Goal: Task Accomplishment & Management: Manage account settings

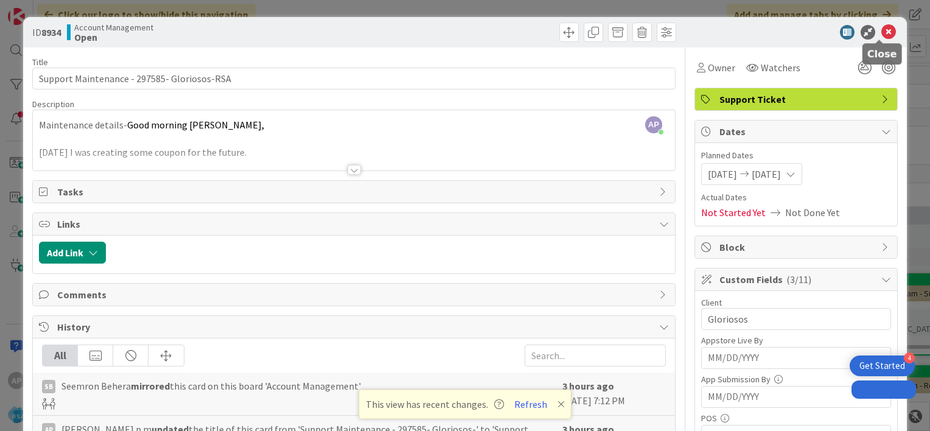
click at [881, 29] on icon at bounding box center [888, 32] width 15 height 15
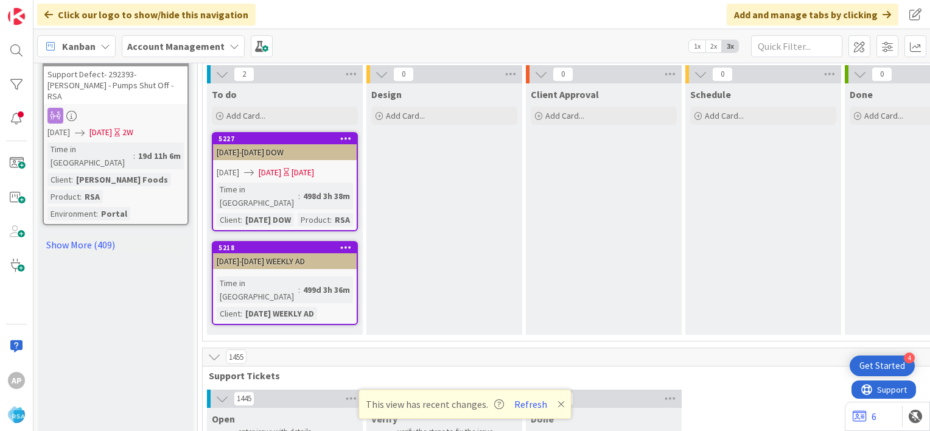
scroll to position [1519, 0]
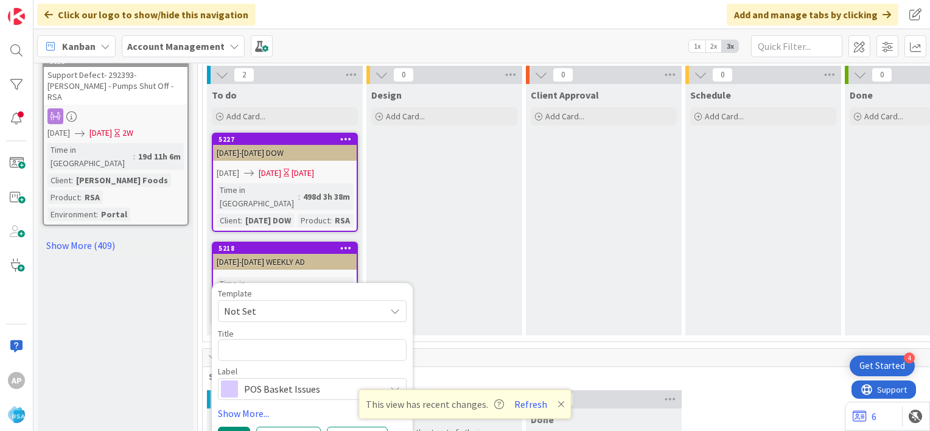
click at [314, 303] on span "Not Set" at bounding box center [300, 311] width 152 height 16
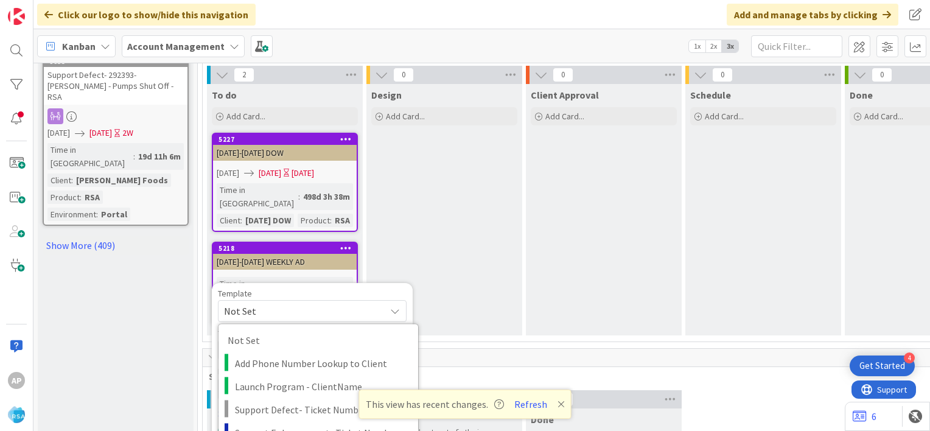
type textarea "x"
type textarea "Support Maintenance - Ticket Number-"
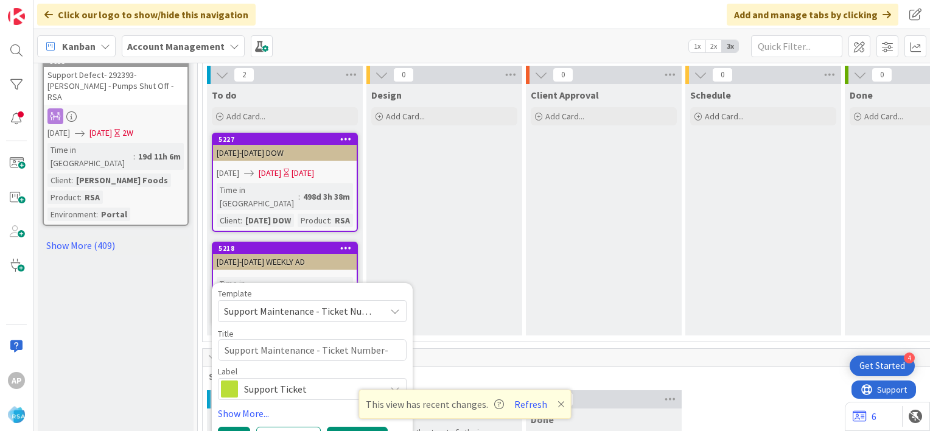
type textarea "x"
click at [360, 427] on button "Add & Edit" at bounding box center [357, 438] width 61 height 22
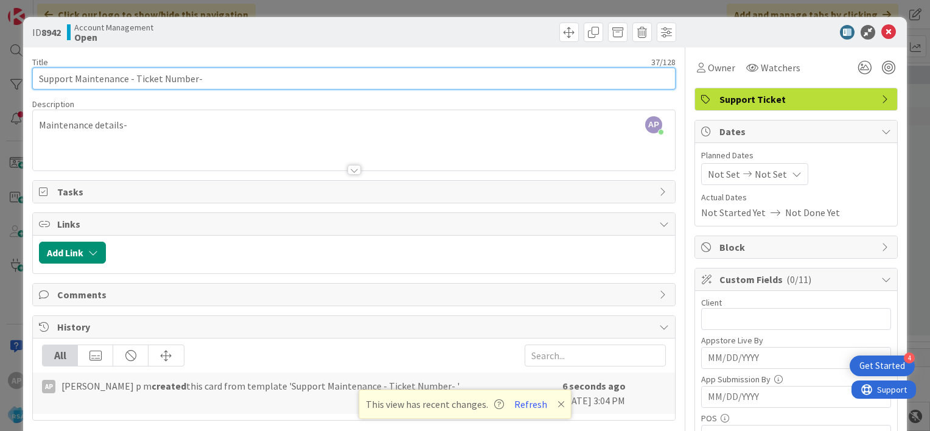
drag, startPoint x: 133, startPoint y: 79, endPoint x: 193, endPoint y: 82, distance: 59.7
click at [193, 82] on input "Support Maintenance - Ticket Number-" at bounding box center [353, 79] width 643 height 22
paste input "#297672"
click at [139, 80] on input "Support Maintenance - #297672-" at bounding box center [353, 79] width 643 height 22
click at [181, 75] on input "Support Maintenance - 297672-" at bounding box center [353, 79] width 643 height 22
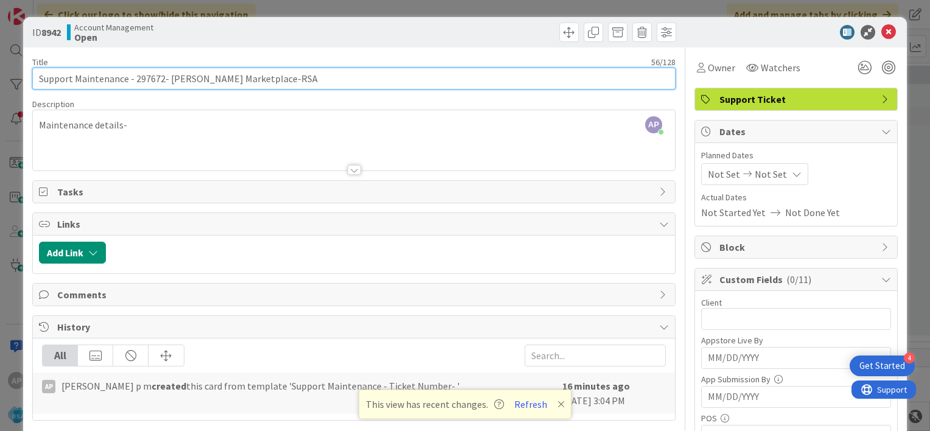
type input "Support Maintenance - 297672- [PERSON_NAME] Marketplace-RSA"
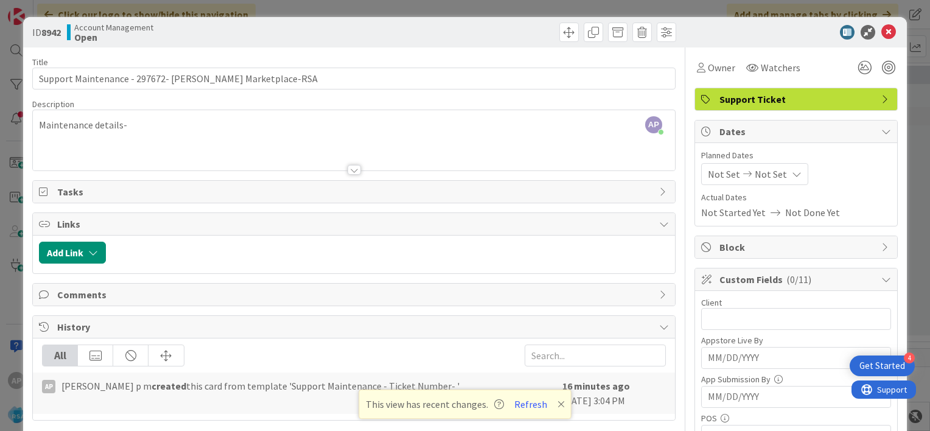
click at [713, 170] on span "Not Set" at bounding box center [724, 174] width 32 height 15
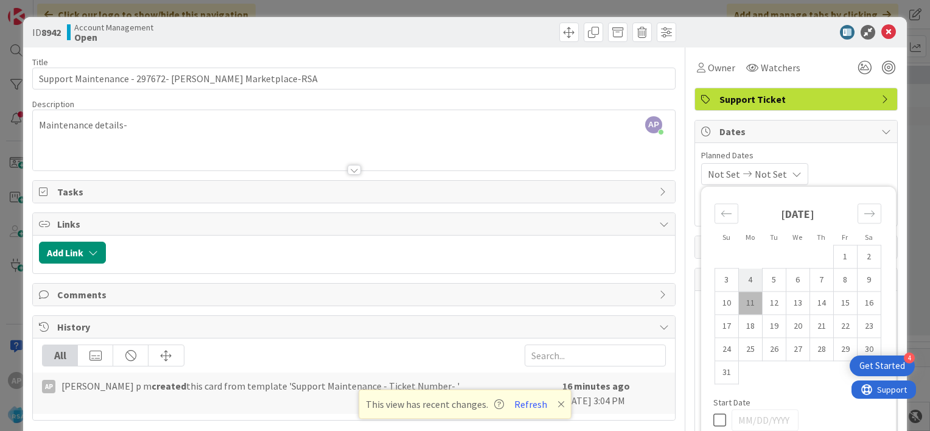
click at [738, 275] on td "4" at bounding box center [750, 279] width 24 height 23
type input "[DATE]"
click at [842, 305] on td "15" at bounding box center [845, 303] width 24 height 23
type input "[DATE]"
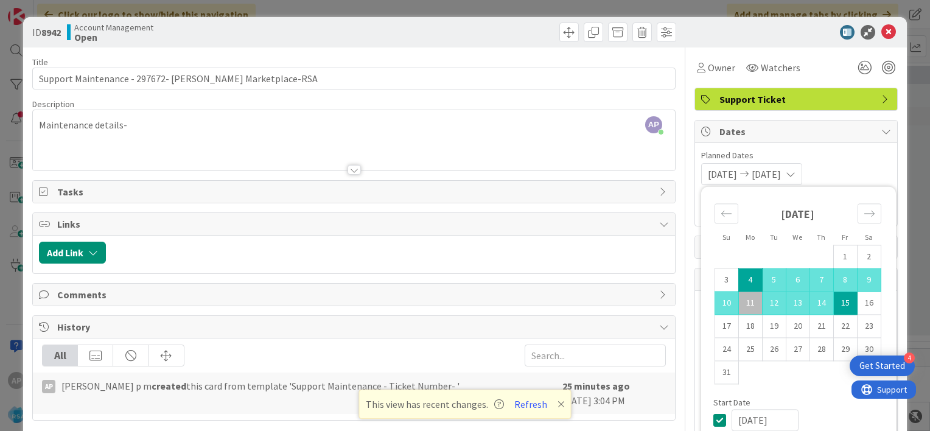
click at [855, 178] on div "[DATE] [DATE] Su Mo Tu We Th Fr Sa [DATE] 1 2 3 4 5 6 7 8 9 10 11 12 13 14 15 1…" at bounding box center [796, 174] width 190 height 22
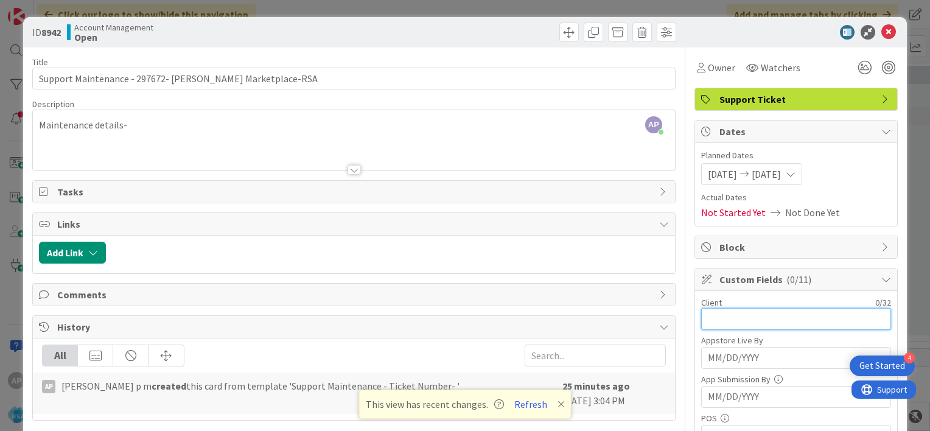
click at [706, 316] on input "text" at bounding box center [796, 319] width 190 height 22
type input "[PERSON_NAME] Marketplace"
click at [855, 195] on span "Actual Dates" at bounding box center [796, 197] width 190 height 13
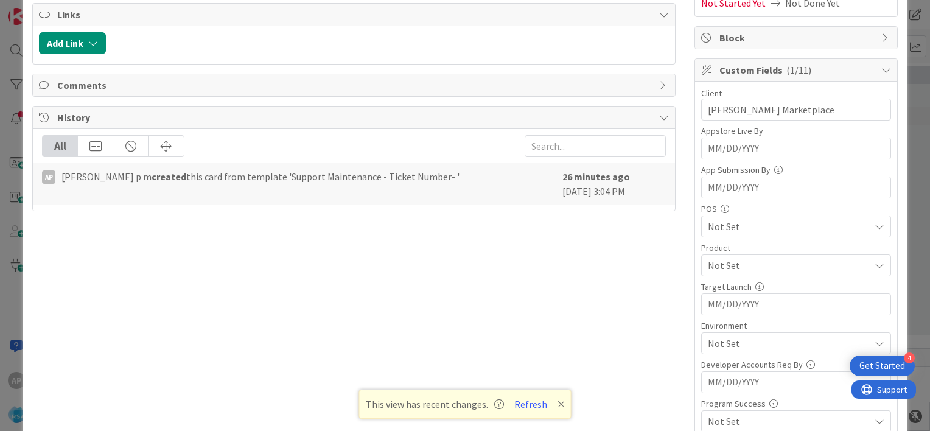
scroll to position [213, 0]
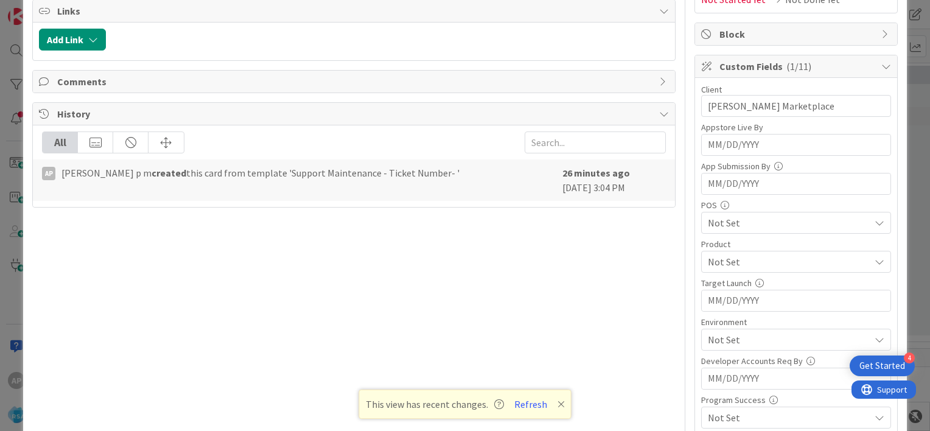
click at [728, 257] on span "Not Set" at bounding box center [789, 261] width 162 height 15
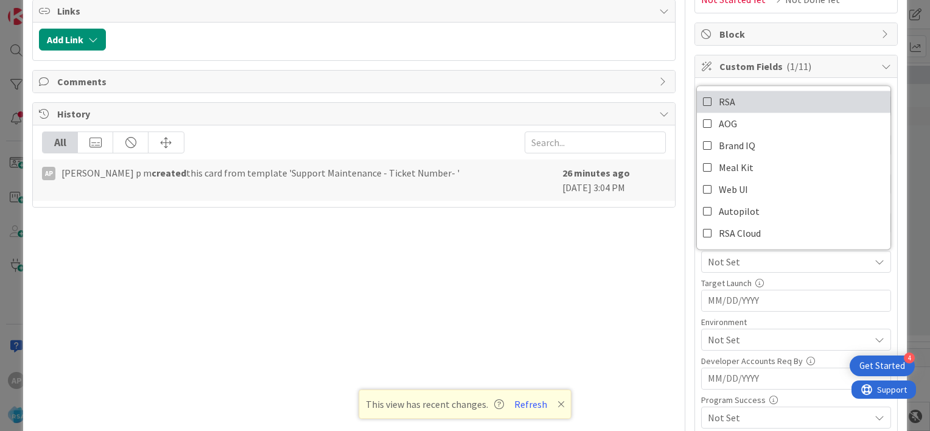
click at [703, 95] on icon at bounding box center [708, 102] width 10 height 18
click at [695, 256] on div "Client 20 / 32 [PERSON_NAME] Marketplace Appstore Live By Navigate forward to i…" at bounding box center [796, 295] width 202 height 435
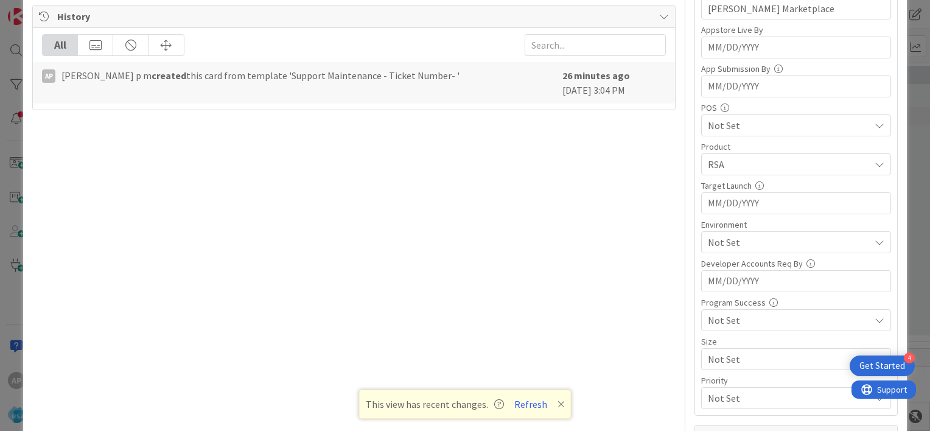
scroll to position [344, 0]
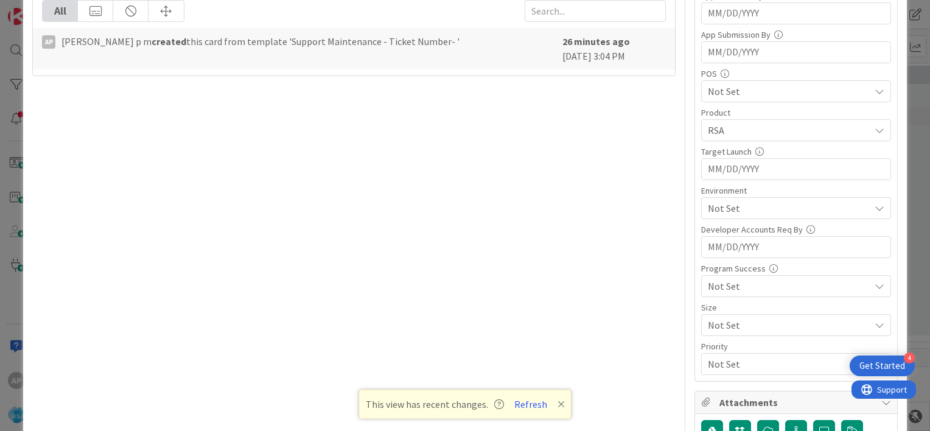
click at [721, 211] on span "Not Set" at bounding box center [789, 208] width 162 height 15
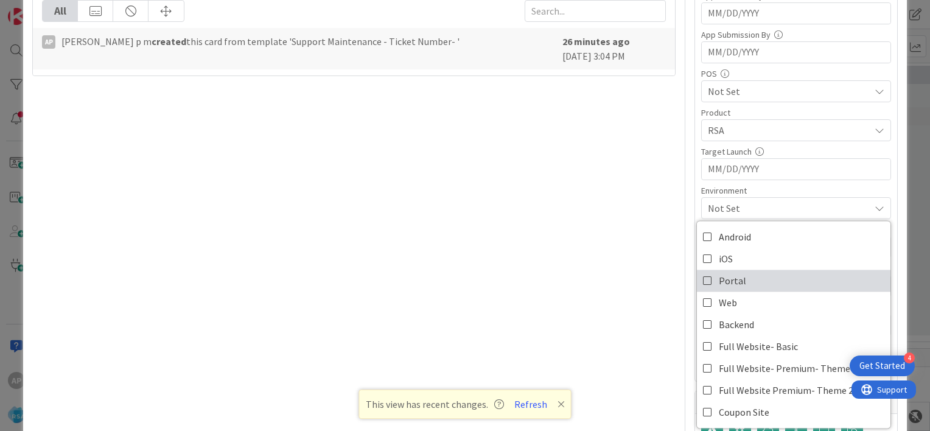
click at [703, 279] on icon at bounding box center [708, 280] width 10 height 18
click at [695, 182] on div "Client 20 / 32 [PERSON_NAME] Marketplace Appstore Live By Navigate forward to i…" at bounding box center [796, 163] width 202 height 435
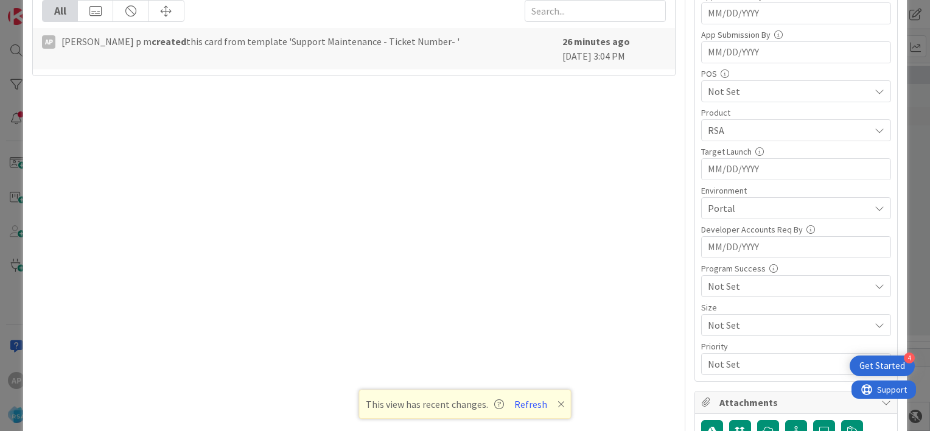
scroll to position [0, 0]
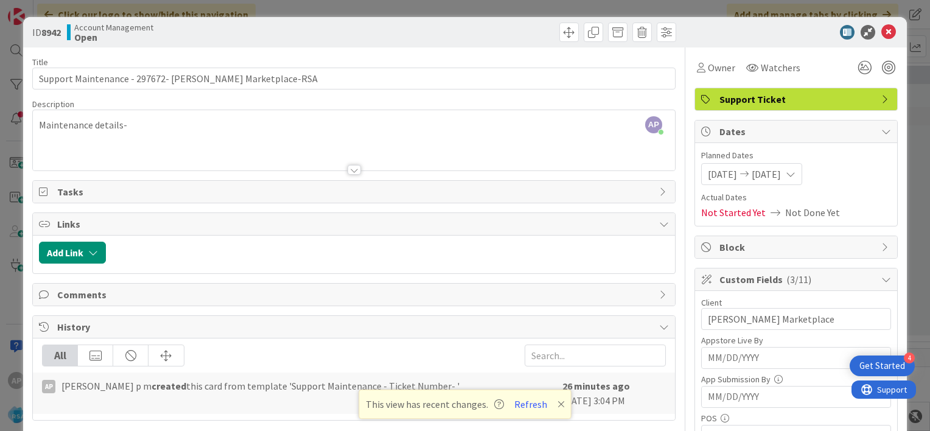
click at [152, 128] on div "AP [PERSON_NAME] p m joined 26 m ago Maintenance details-" at bounding box center [354, 140] width 642 height 60
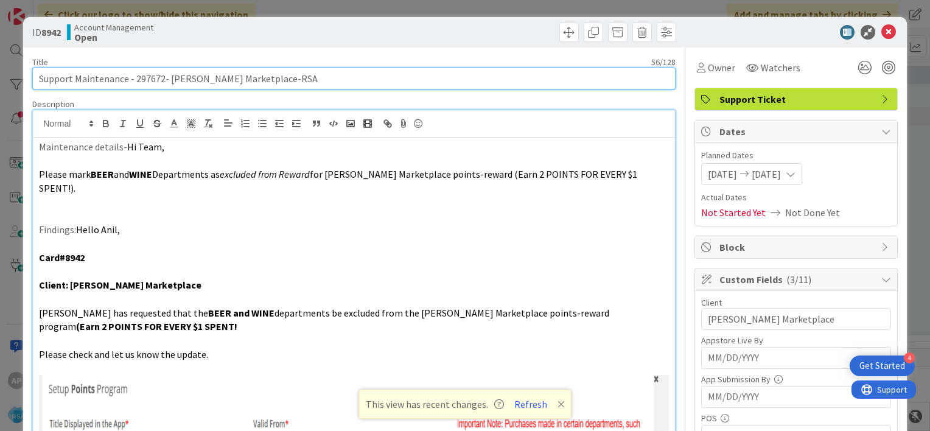
drag, startPoint x: 135, startPoint y: 80, endPoint x: 263, endPoint y: 83, distance: 128.5
click at [263, 83] on input "Support Maintenance - 297672- [PERSON_NAME] Marketplace-RSA" at bounding box center [353, 79] width 643 height 22
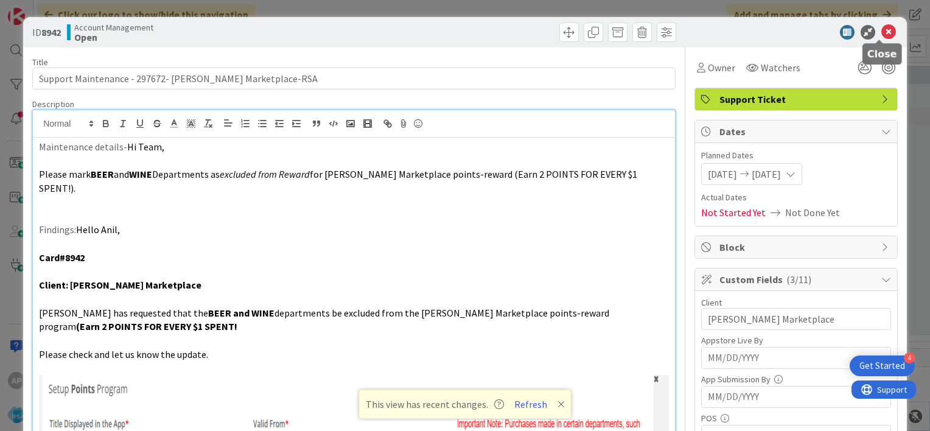
click at [882, 32] on icon at bounding box center [888, 32] width 15 height 15
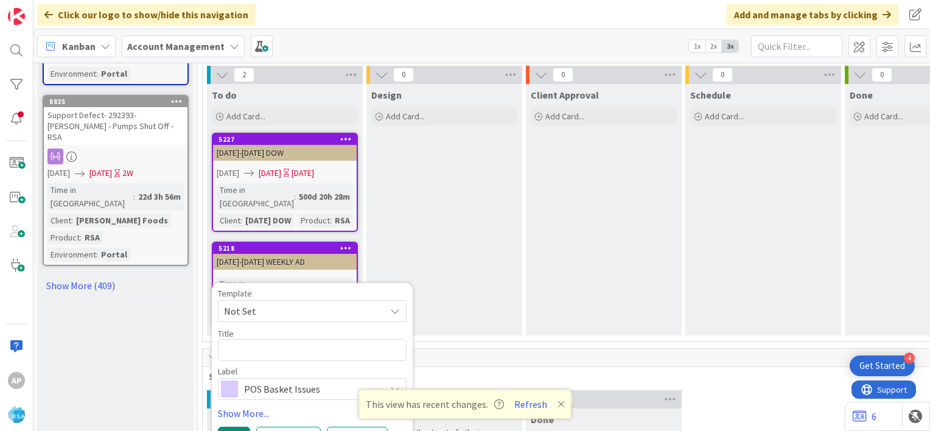
click at [398, 306] on icon at bounding box center [395, 311] width 10 height 10
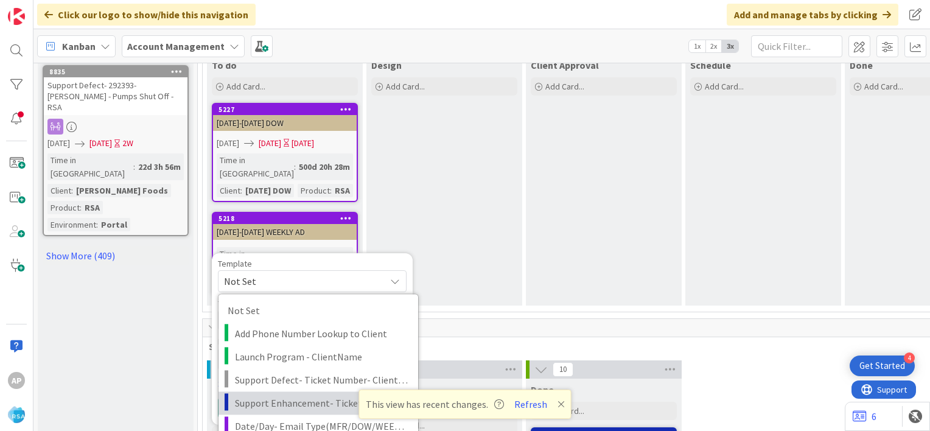
scroll to position [1550, 0]
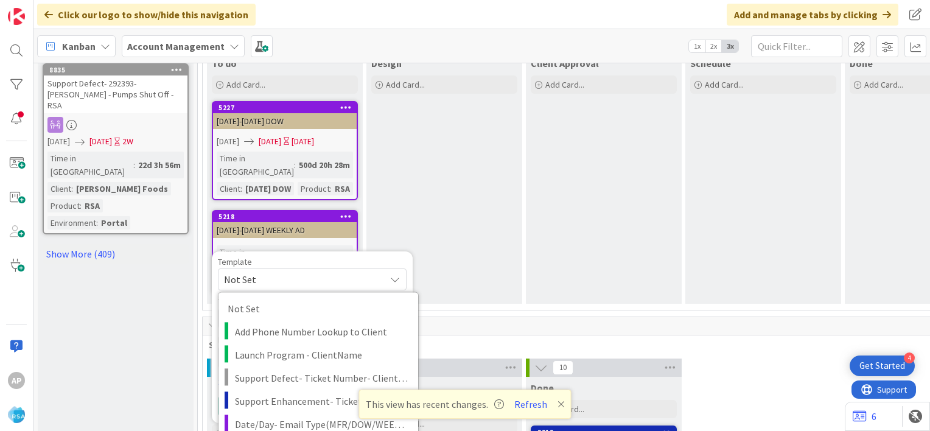
type textarea "x"
type textarea "Support Maintenance - Ticket Number-"
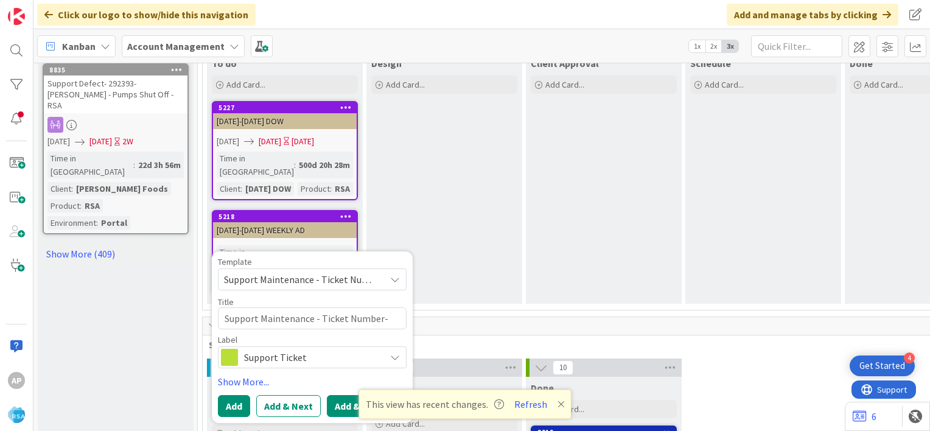
click at [355, 395] on button "Add & Edit" at bounding box center [357, 406] width 61 height 22
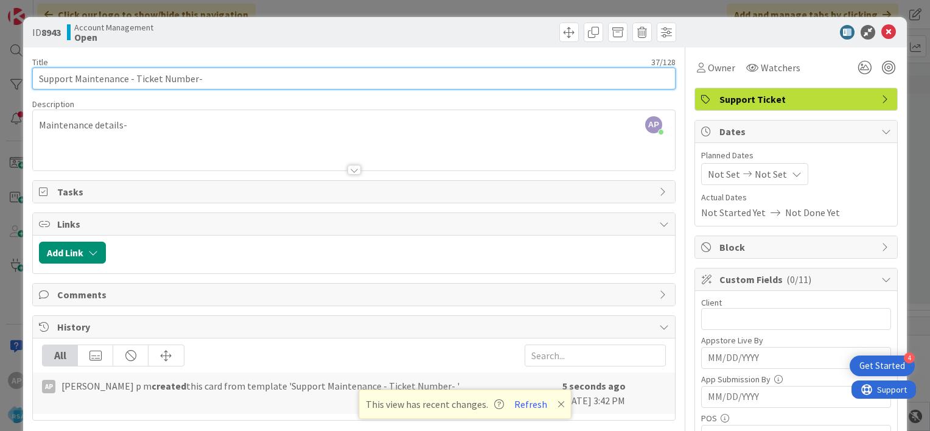
drag, startPoint x: 192, startPoint y: 78, endPoint x: 134, endPoint y: 71, distance: 58.8
click at [134, 71] on input "Support Maintenance - Ticket Number-" at bounding box center [353, 79] width 643 height 22
paste input "#297639"
click at [137, 75] on input "Support Maintenance - #297639-" at bounding box center [353, 79] width 643 height 22
click at [185, 75] on input "Support Maintenance - 297639-" at bounding box center [353, 79] width 643 height 22
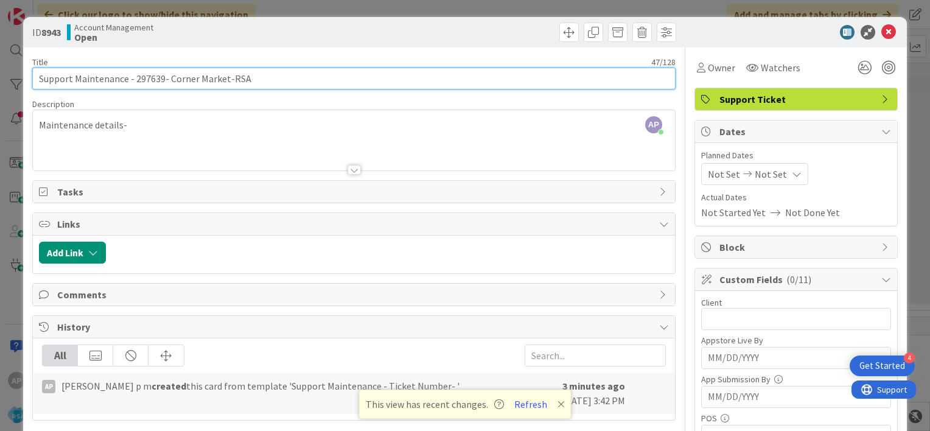
type input "Support Maintenance - 297639- Corner Market-RSA"
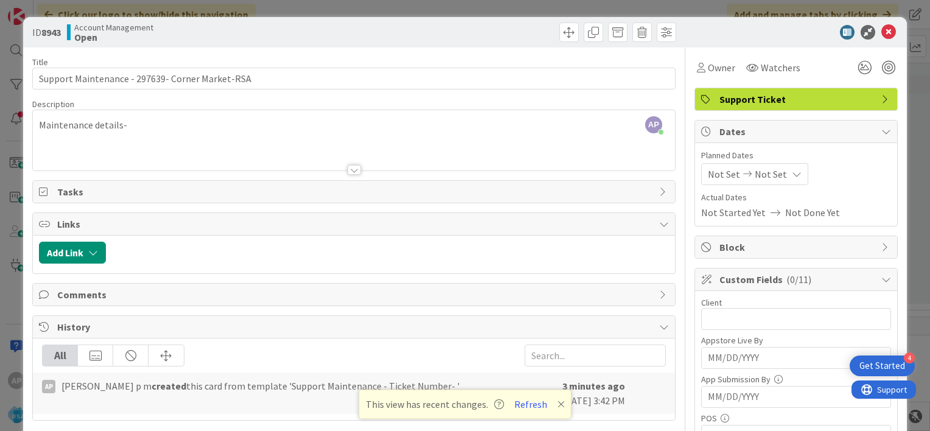
click at [145, 124] on div "AP [PERSON_NAME] p m joined 2 m ago Maintenance details-" at bounding box center [354, 140] width 642 height 60
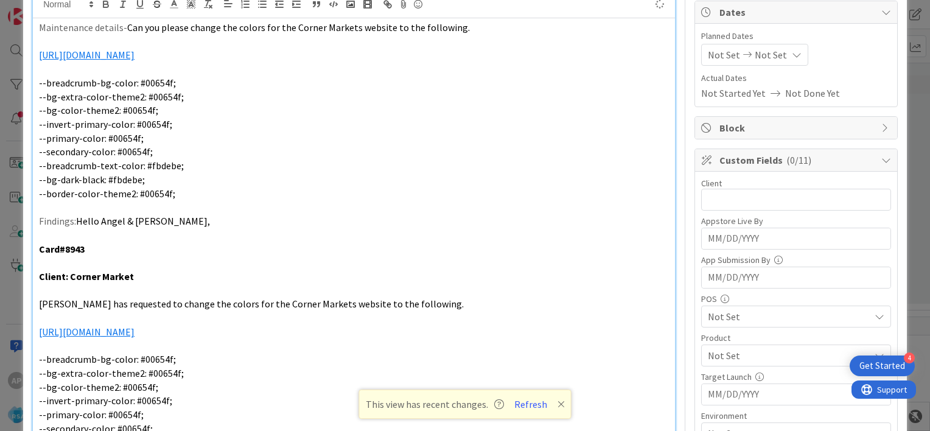
scroll to position [119, 0]
click at [701, 190] on input "text" at bounding box center [796, 200] width 190 height 22
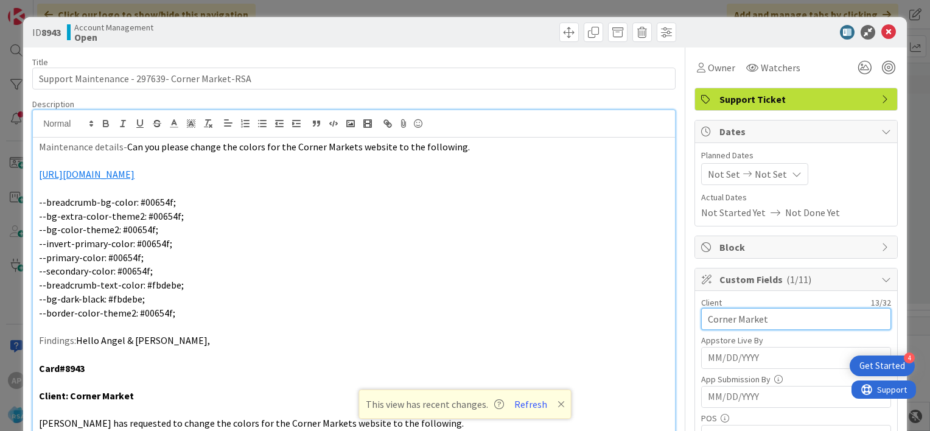
type input "Corner Market"
click at [716, 170] on span "Not Set" at bounding box center [724, 174] width 32 height 15
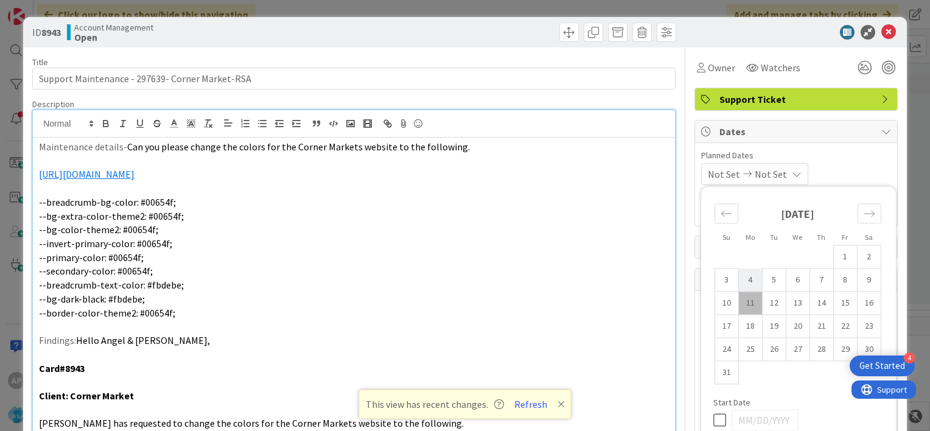
click at [740, 278] on td "4" at bounding box center [750, 279] width 24 height 23
type input "[DATE]"
click at [834, 300] on td "15" at bounding box center [845, 303] width 24 height 23
type input "[DATE]"
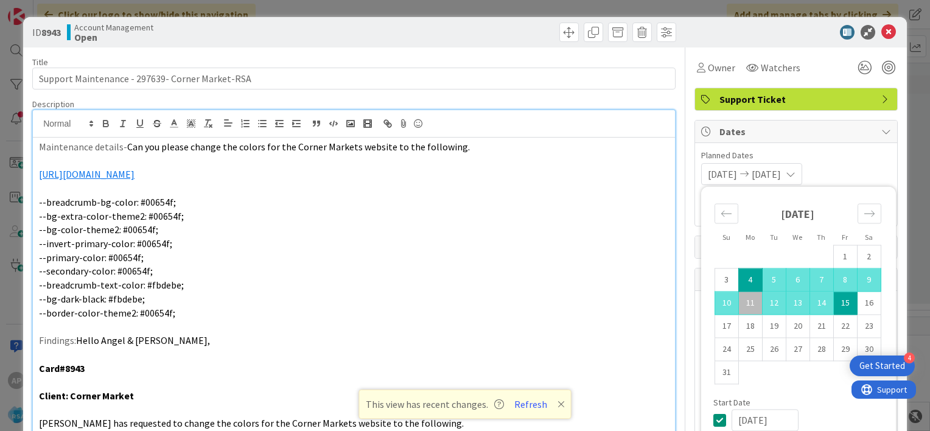
click at [831, 158] on span "Planned Dates" at bounding box center [796, 155] width 190 height 13
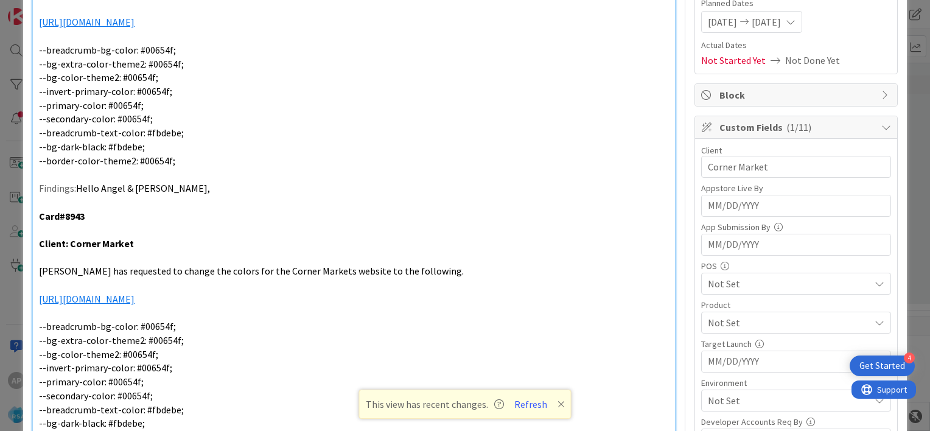
scroll to position [208, 0]
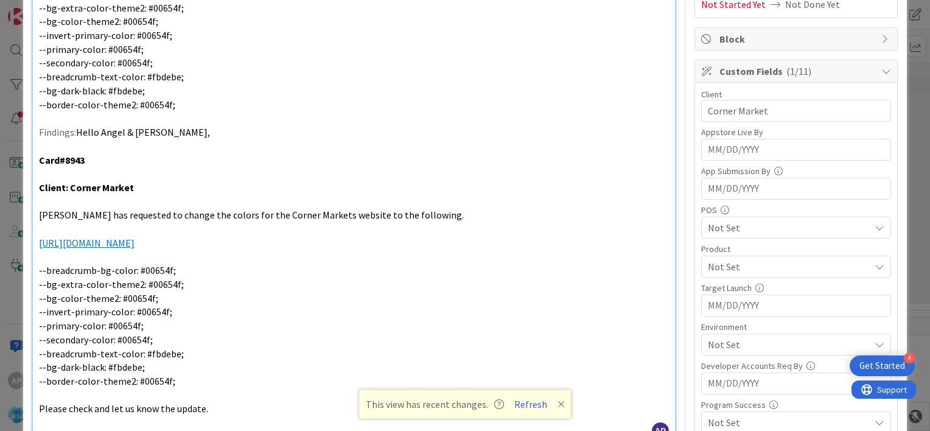
click at [726, 268] on span "Not Set" at bounding box center [789, 266] width 162 height 15
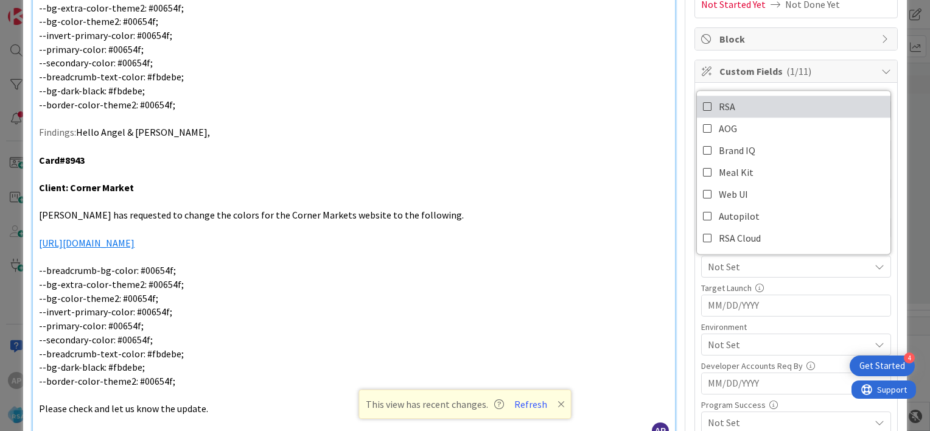
click at [703, 109] on icon at bounding box center [708, 106] width 10 height 18
click at [679, 267] on div "Title 47 / 128 Support Maintenance - 297639- Corner Market-RSA Description AP […" at bounding box center [465, 265] width 866 height 853
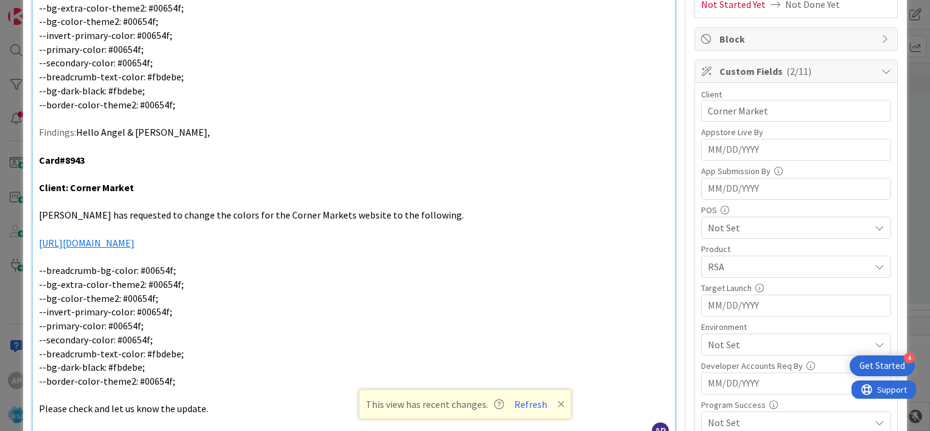
click at [708, 341] on span "Not Set" at bounding box center [789, 344] width 162 height 15
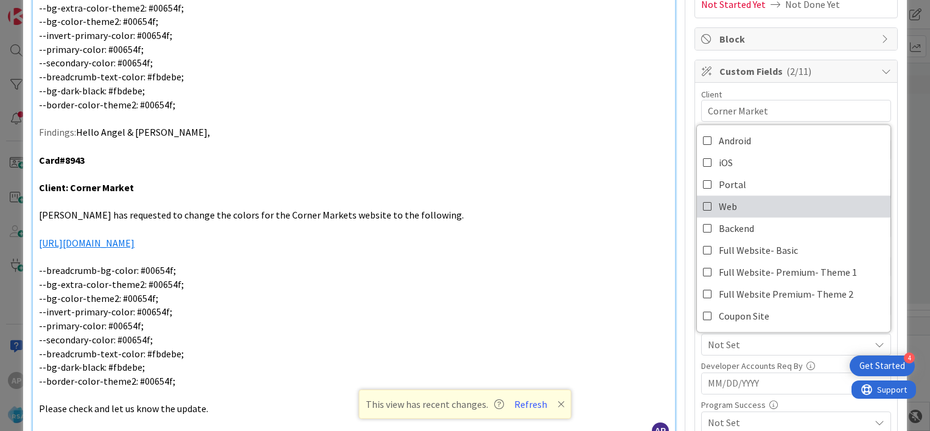
click at [703, 205] on icon at bounding box center [708, 206] width 10 height 18
click at [677, 312] on div "Title 47 / 128 Support Maintenance - 297639- Corner Market-RSA Description AP […" at bounding box center [465, 265] width 866 height 853
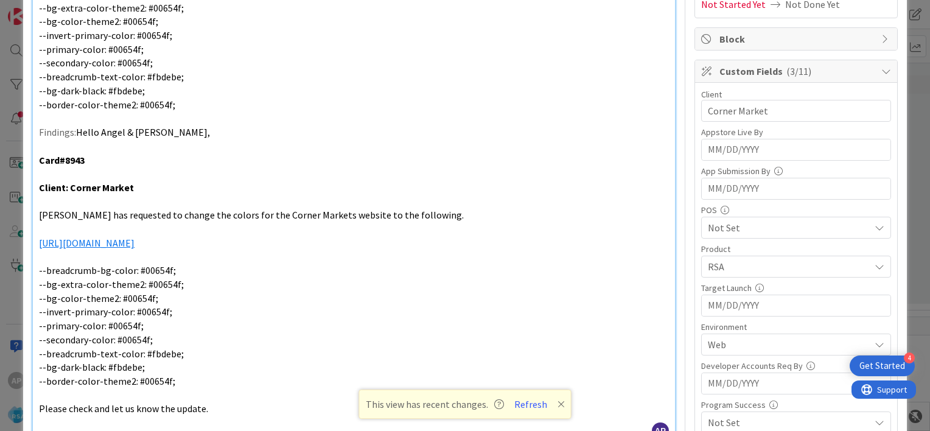
scroll to position [0, 0]
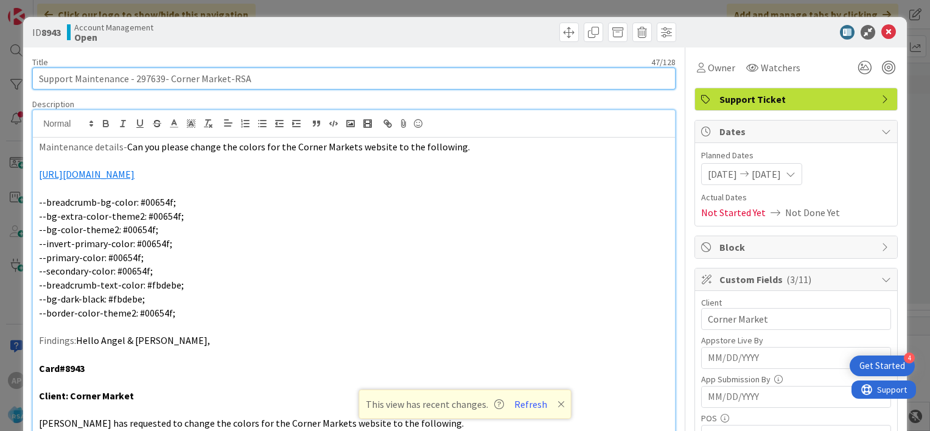
drag, startPoint x: 133, startPoint y: 80, endPoint x: 256, endPoint y: 79, distance: 123.0
click at [256, 79] on input "Support Maintenance - 297639- Corner Market-RSA" at bounding box center [353, 79] width 643 height 22
